Goal: Transaction & Acquisition: Purchase product/service

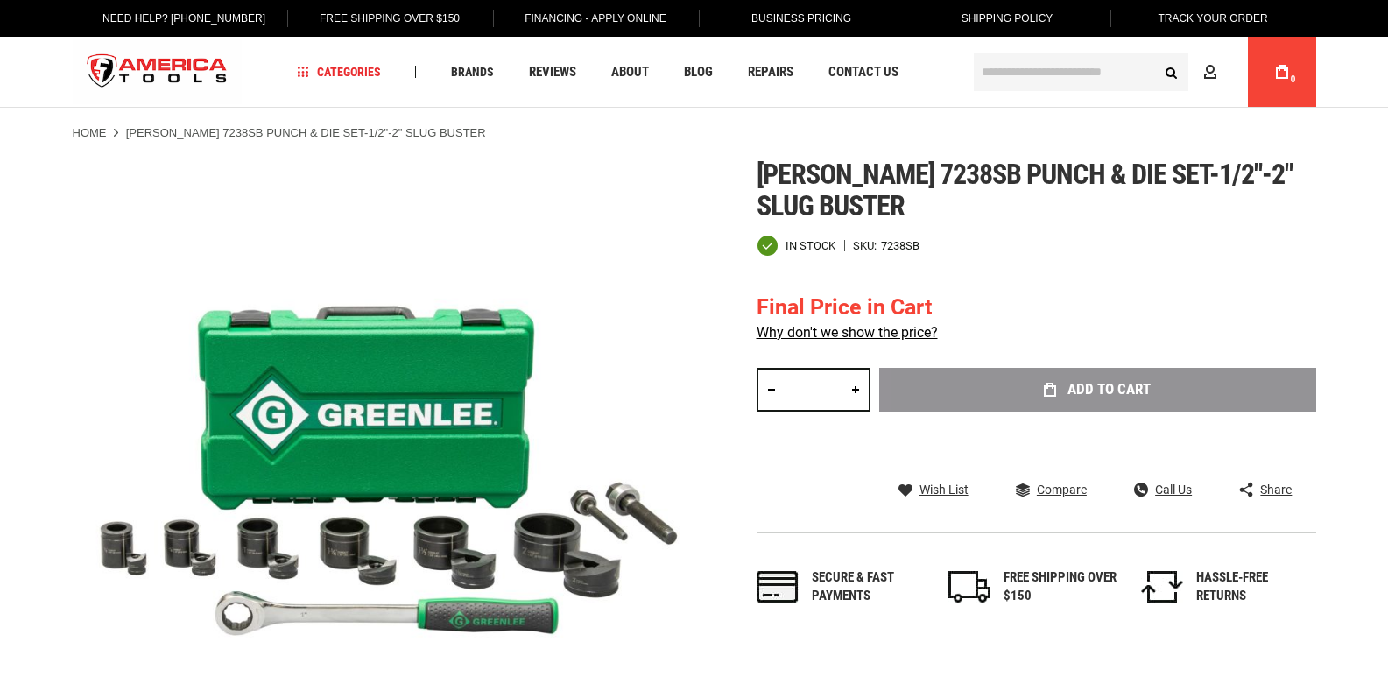
click at [836, 380] on input "*" at bounding box center [814, 390] width 114 height 44
click at [1076, 384] on div "Add to Cart" at bounding box center [1097, 416] width 437 height 96
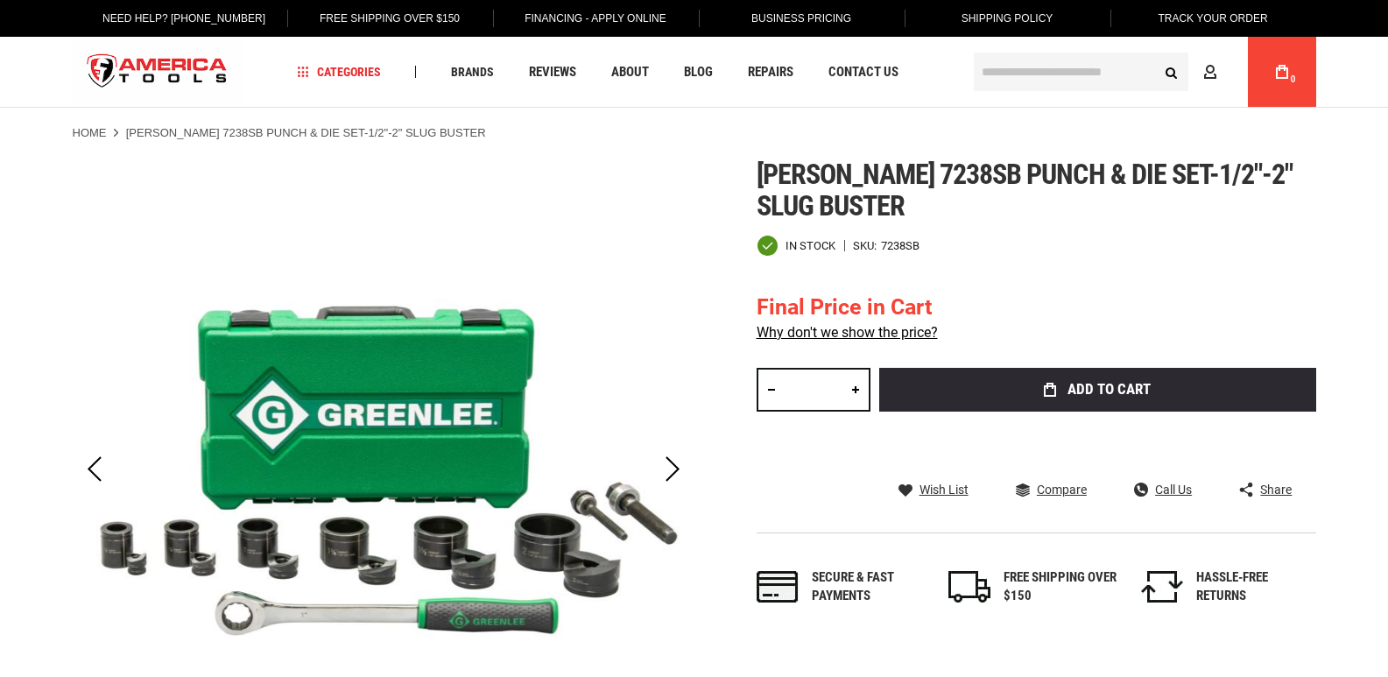
click at [849, 309] on div "Final Price in Cart" at bounding box center [847, 308] width 181 height 32
click at [855, 325] on link "Why don't we show the price?" at bounding box center [847, 332] width 181 height 17
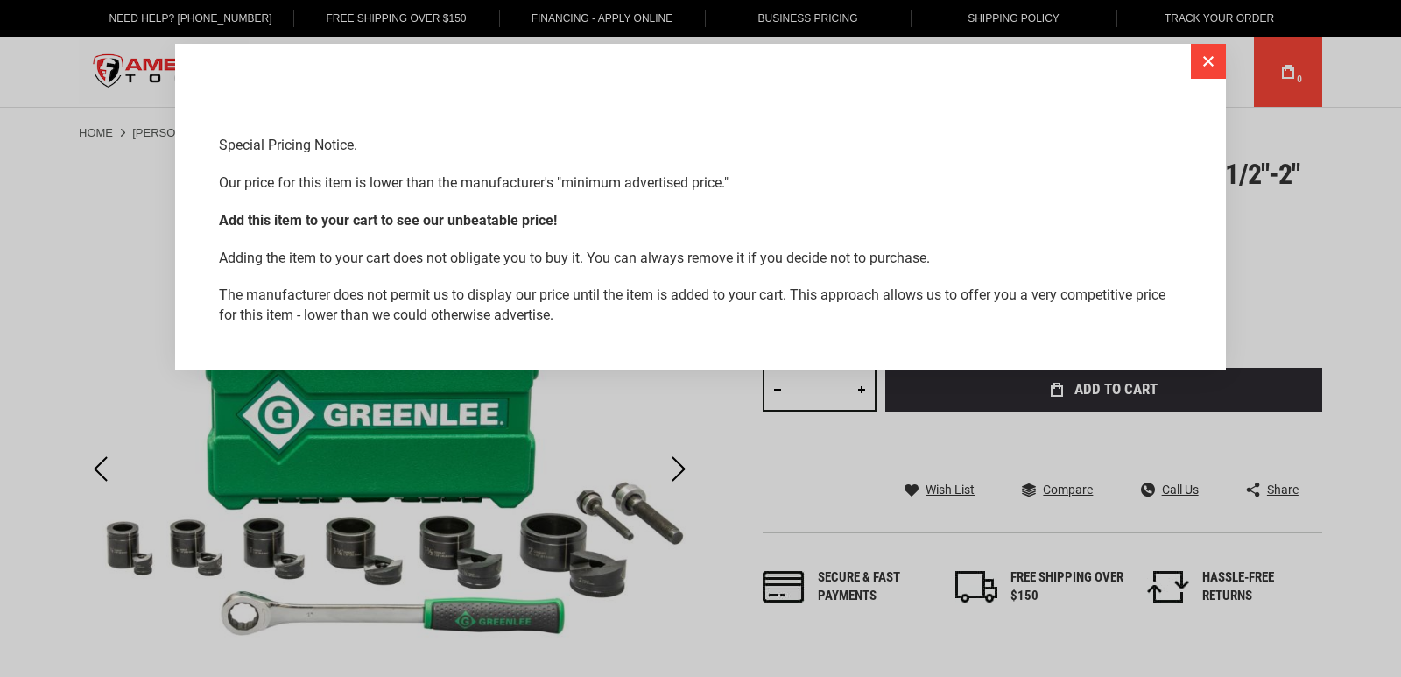
click at [1210, 70] on button "Close" at bounding box center [1208, 61] width 35 height 35
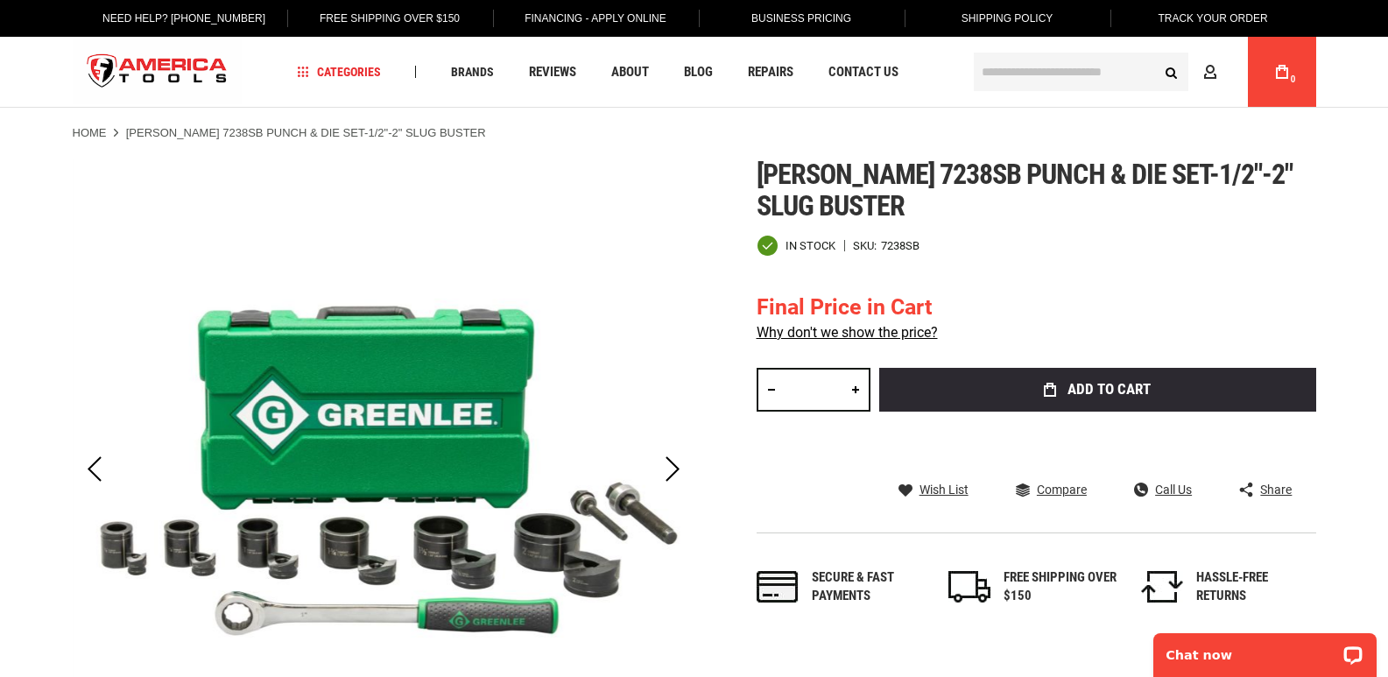
click at [822, 395] on input "*" at bounding box center [814, 390] width 114 height 44
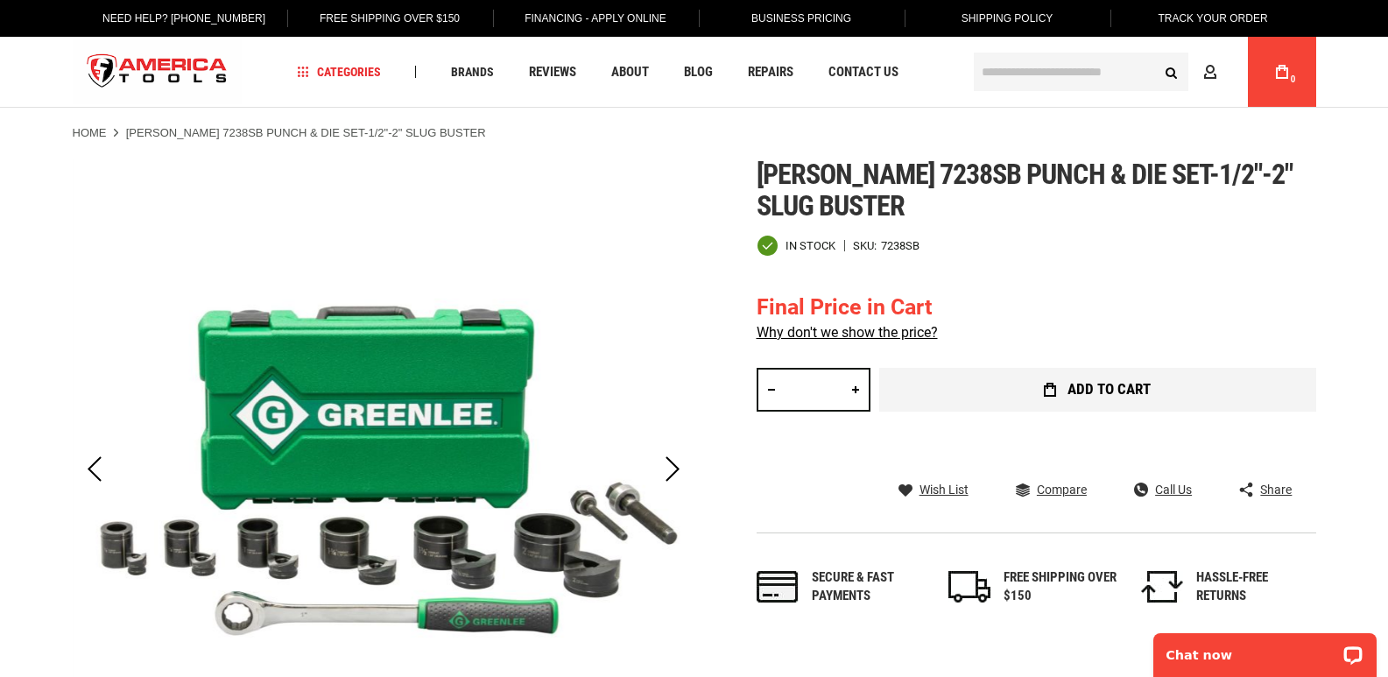
type input "*"
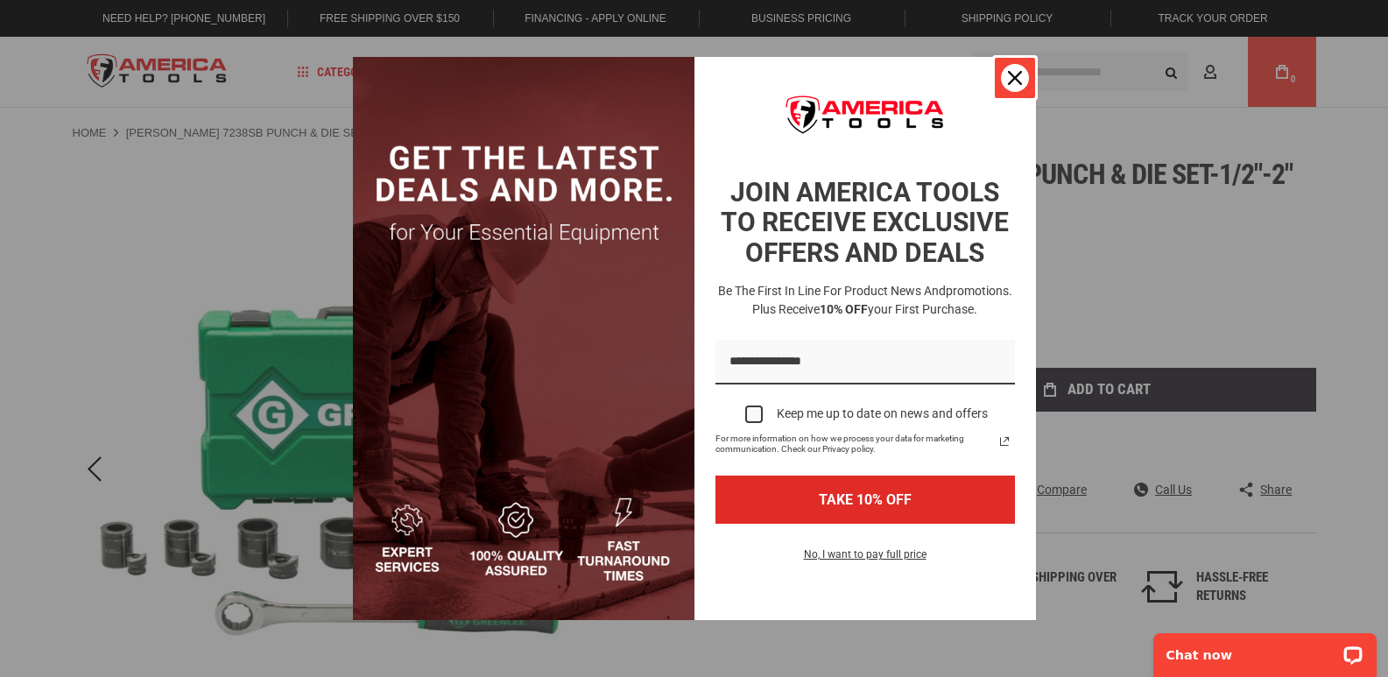
click at [1012, 89] on div "Close" at bounding box center [1015, 78] width 28 height 28
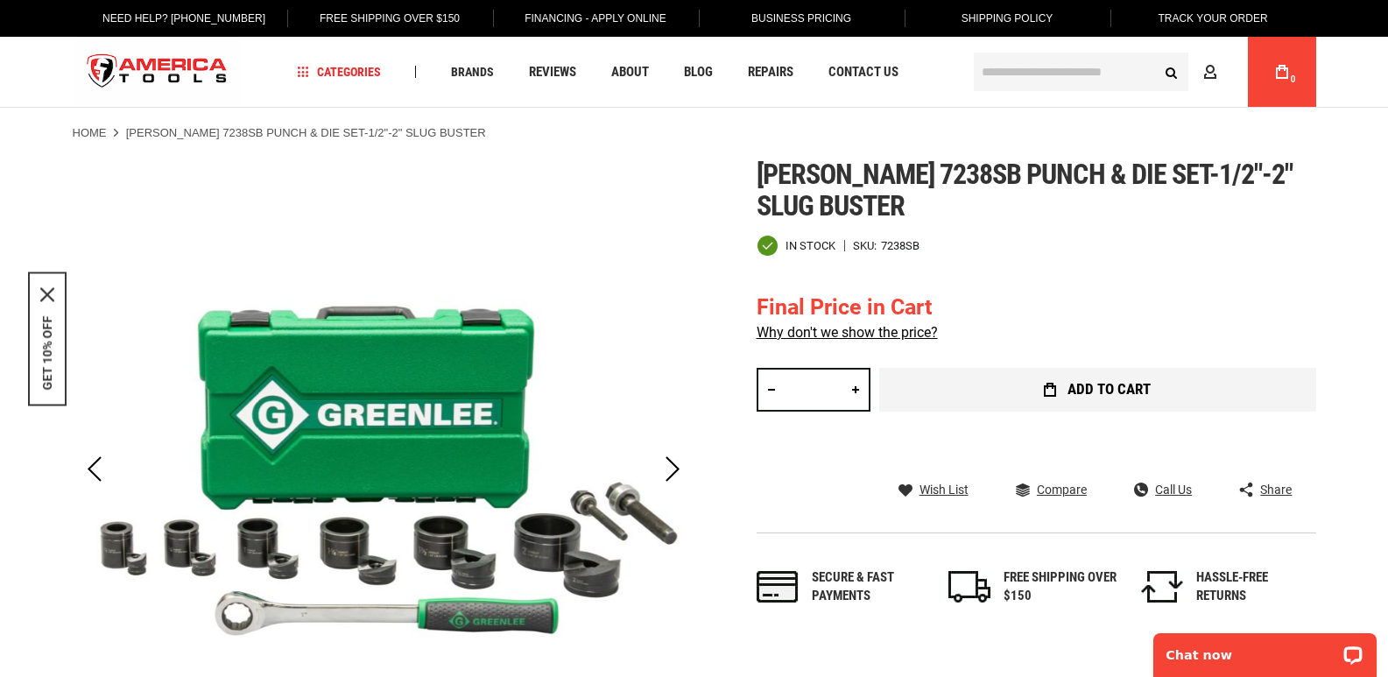
click at [1040, 393] on button "Add to Cart" at bounding box center [1097, 390] width 437 height 44
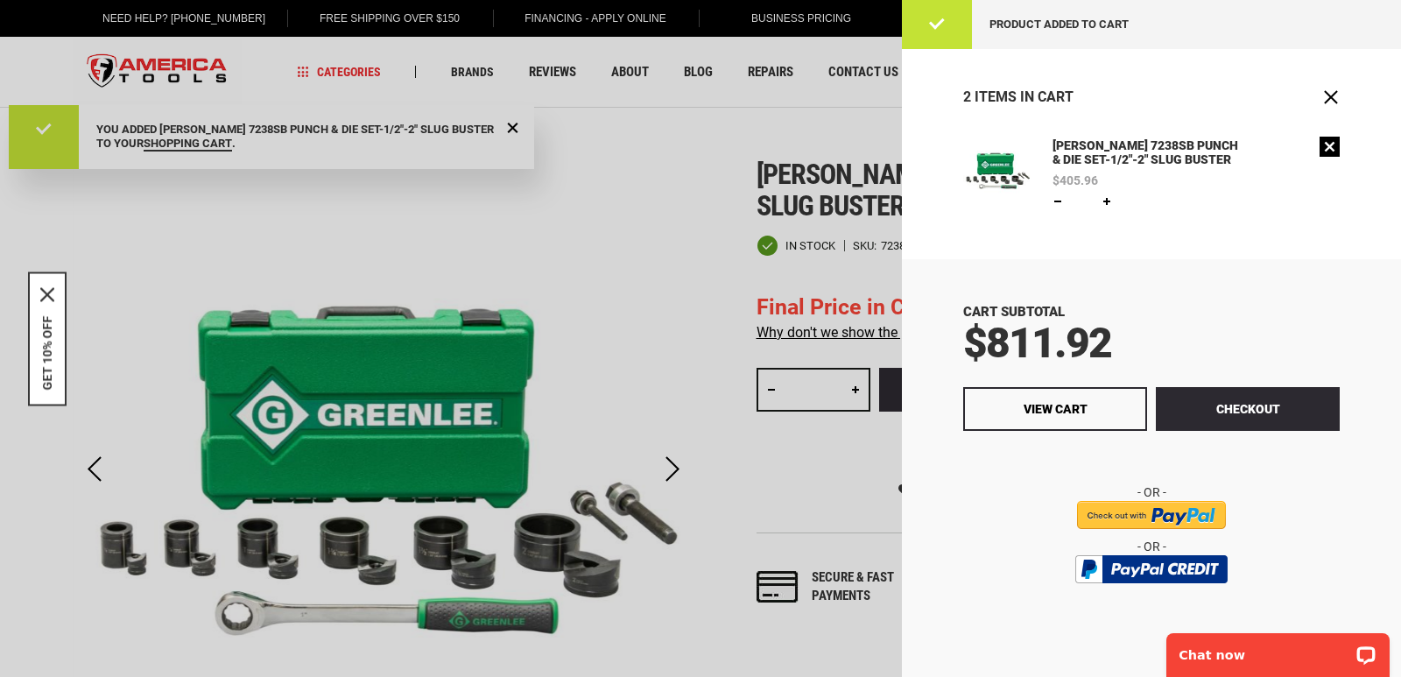
click at [1325, 141] on link "Remove" at bounding box center [1330, 147] width 20 height 20
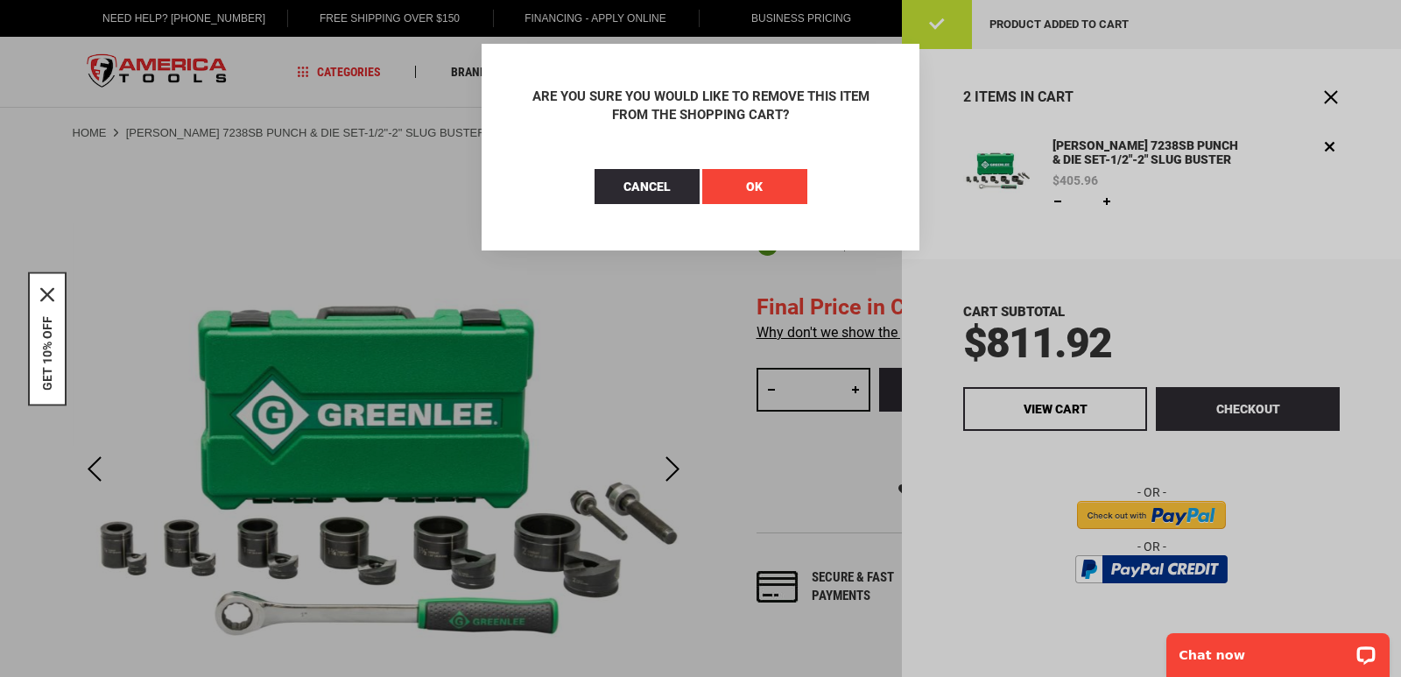
click at [784, 173] on button "OK" at bounding box center [754, 186] width 105 height 35
